Goal: Transaction & Acquisition: Subscribe to service/newsletter

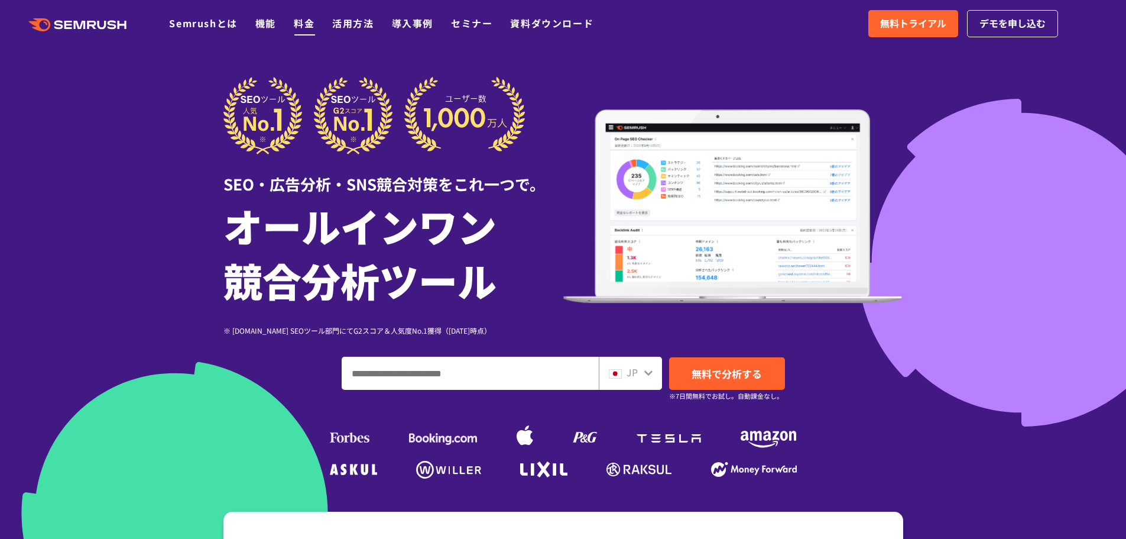
click at [304, 24] on link "料金" at bounding box center [304, 23] width 21 height 14
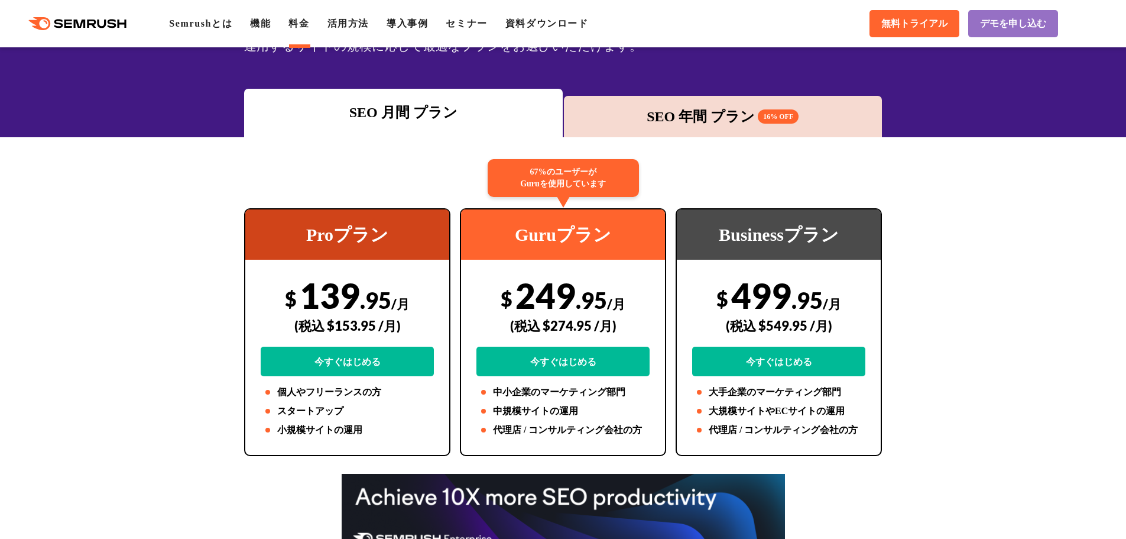
scroll to position [138, 0]
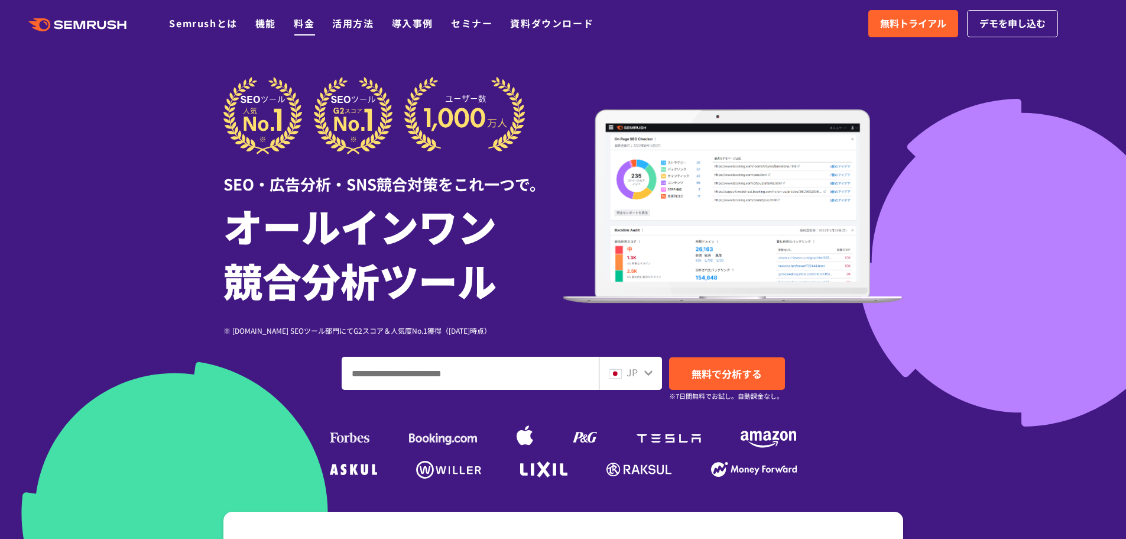
click at [304, 25] on link "料金" at bounding box center [304, 23] width 21 height 14
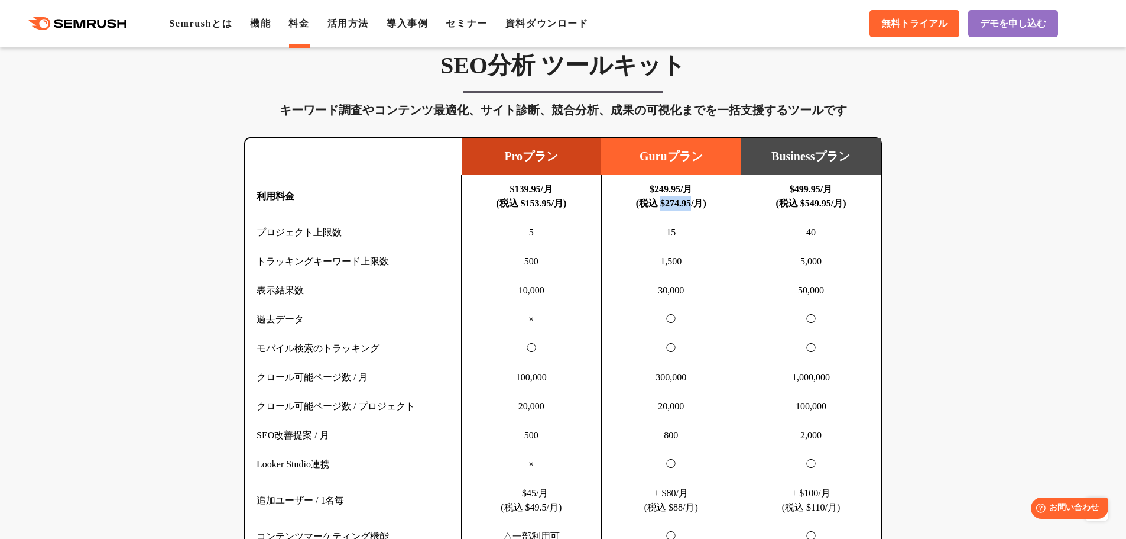
drag, startPoint x: 657, startPoint y: 204, endPoint x: 693, endPoint y: 206, distance: 35.5
click at [693, 206] on b "$249.95/月 (税込 $274.95/月)" at bounding box center [671, 196] width 70 height 24
copy b "$274.95"
